Goal: Task Accomplishment & Management: Manage account settings

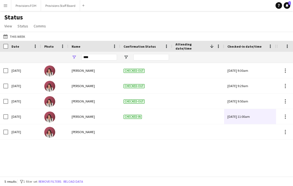
click at [2, 1] on button "Menu" at bounding box center [5, 5] width 11 height 11
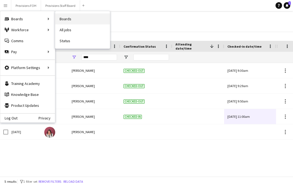
click at [68, 18] on link "Boards" at bounding box center [82, 18] width 55 height 11
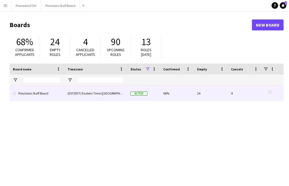
click at [41, 98] on link "Provisions Staff Board" at bounding box center [37, 93] width 48 height 15
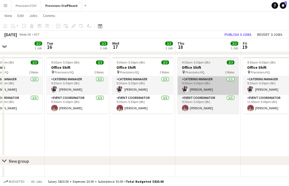
scroll to position [597, 0]
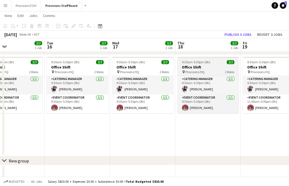
click at [212, 66] on h3 "Office Shift" at bounding box center [207, 66] width 61 height 5
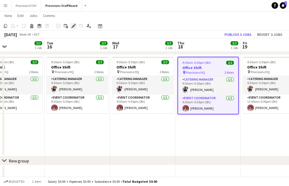
click at [73, 26] on icon at bounding box center [73, 26] width 3 height 3
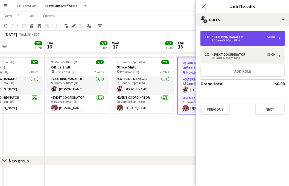
click at [235, 39] on div "Catering Manager" at bounding box center [228, 37] width 34 height 4
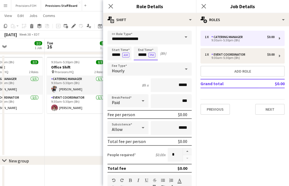
click at [144, 54] on input "*****" at bounding box center [146, 53] width 24 height 14
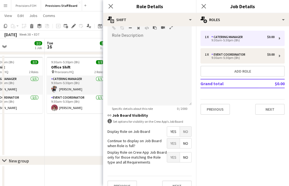
scroll to position [167, 0]
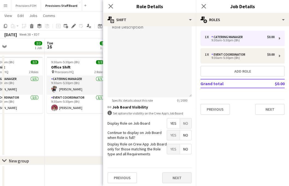
type input "****"
click at [171, 176] on button "Next" at bounding box center [177, 177] width 30 height 11
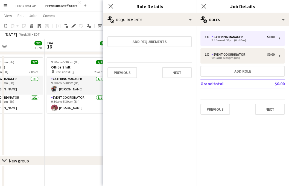
scroll to position [0, 0]
click at [266, 108] on button "Next" at bounding box center [270, 109] width 30 height 11
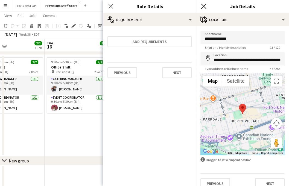
click at [203, 6] on icon at bounding box center [203, 6] width 5 height 5
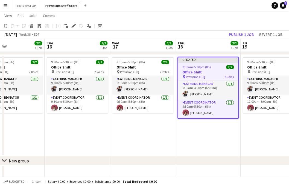
click at [223, 72] on h3 "Office Shift" at bounding box center [208, 71] width 60 height 5
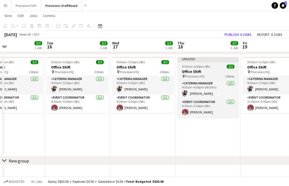
click at [223, 72] on h3 "Office Shift" at bounding box center [207, 71] width 61 height 5
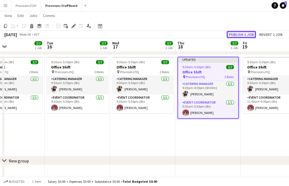
click at [241, 34] on button "Publish 1 job" at bounding box center [241, 34] width 29 height 7
